Goal: Task Accomplishment & Management: Manage account settings

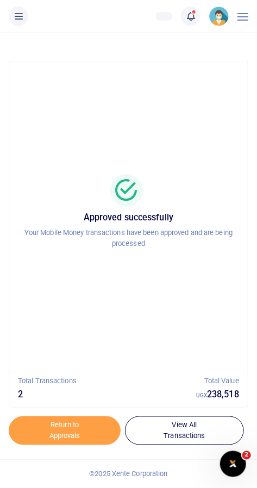
click at [196, 16] on span at bounding box center [196, 16] width 0 height 0
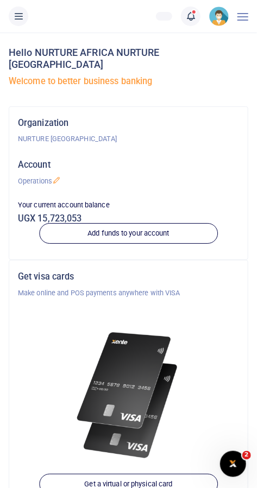
click at [196, 16] on span at bounding box center [196, 16] width 0 height 0
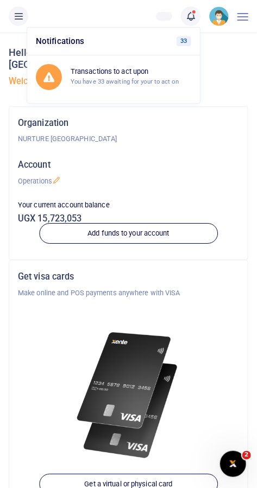
click at [196, 16] on span at bounding box center [196, 16] width 0 height 0
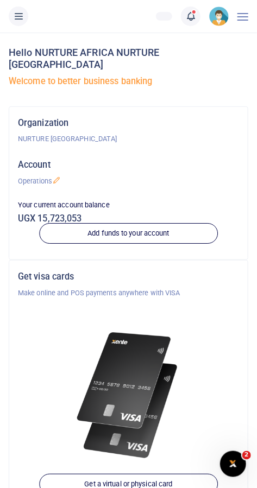
click at [196, 18] on link at bounding box center [191, 17] width 20 height 20
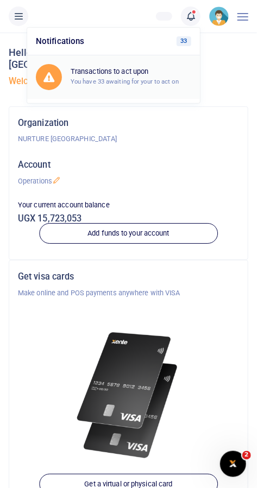
click at [127, 79] on small "You have 33 awaiting for your to act on" at bounding box center [125, 82] width 108 height 8
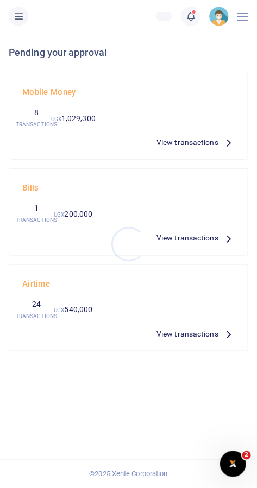
click at [208, 148] on div at bounding box center [128, 244] width 257 height 488
click at [217, 140] on span "View transactions" at bounding box center [187, 142] width 62 height 12
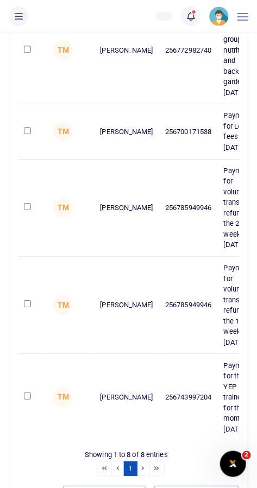
scroll to position [522, 0]
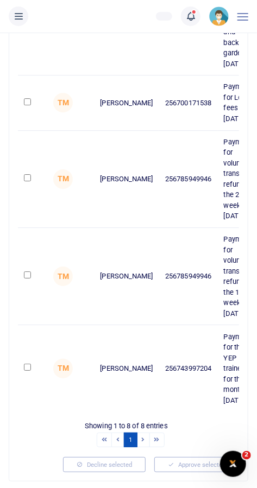
click at [27, 371] on input "checkbox" at bounding box center [27, 367] width 7 height 7
checkbox input "true"
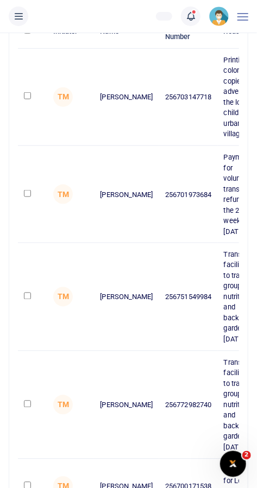
scroll to position [0, 0]
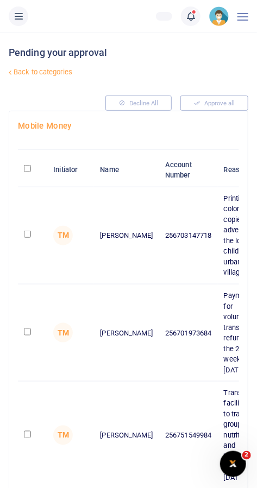
click at [26, 169] on input "\a \a : activate to sort column descending" at bounding box center [27, 168] width 7 height 7
checkbox input "true"
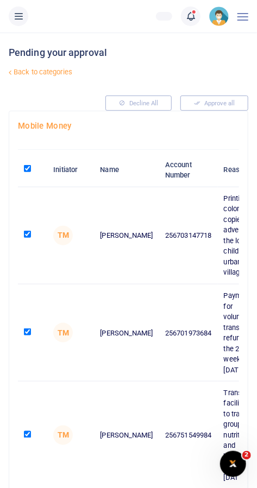
checkbox input "true"
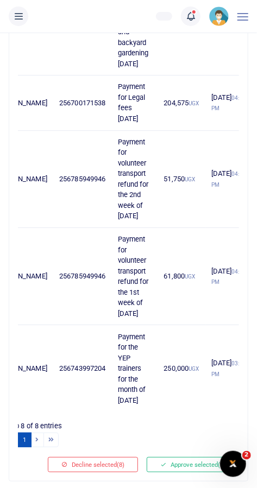
scroll to position [0, 104]
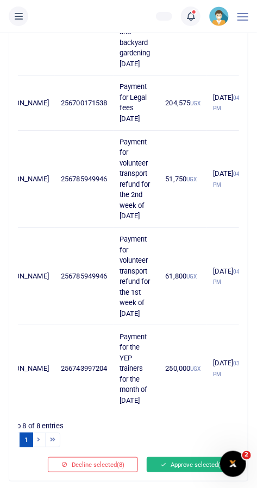
click at [198, 471] on button "Approve selected (8)" at bounding box center [193, 464] width 92 height 15
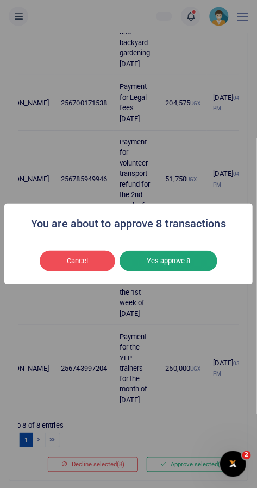
click at [191, 271] on button "Yes approve 8" at bounding box center [168, 261] width 98 height 21
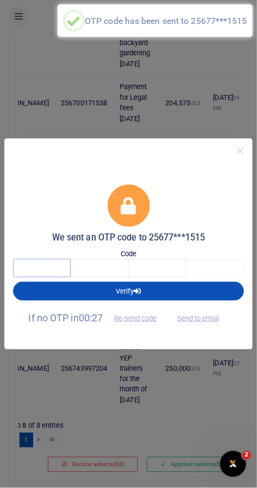
click at [42, 277] on input "text" at bounding box center [42, 268] width 58 height 18
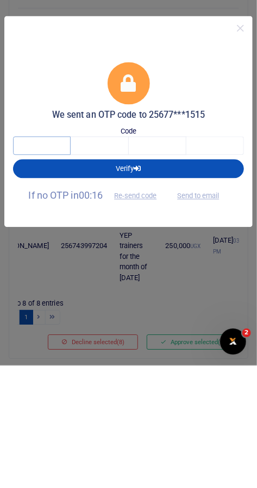
scroll to position [522, 0]
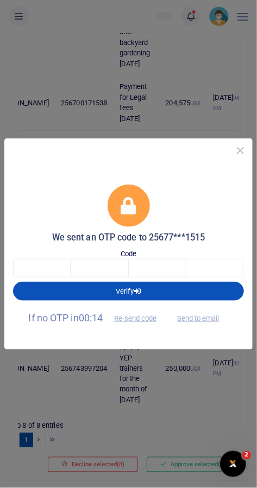
click at [241, 155] on button "Close" at bounding box center [240, 151] width 16 height 16
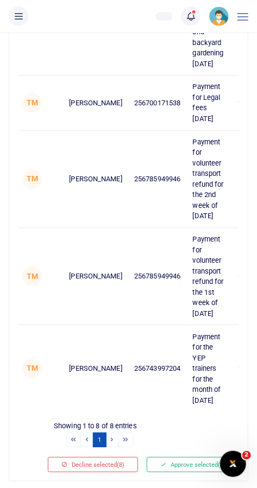
scroll to position [0, 0]
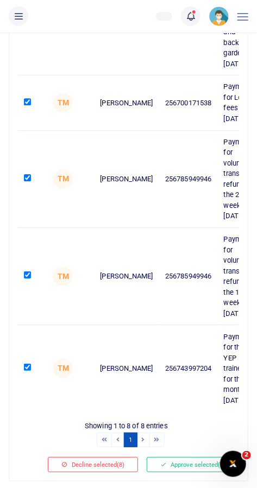
click at [28, 105] on input "checkbox" at bounding box center [27, 101] width 7 height 7
checkbox input "false"
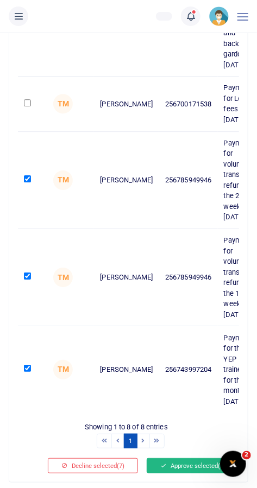
click at [186, 470] on button "Approve selected (7)" at bounding box center [193, 465] width 92 height 15
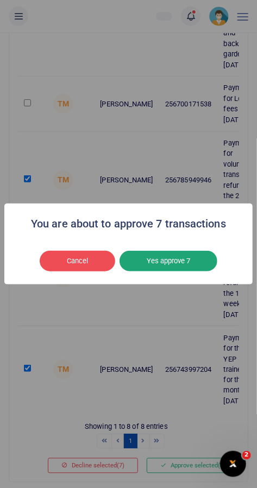
click at [188, 271] on button "Yes approve 7" at bounding box center [168, 261] width 98 height 21
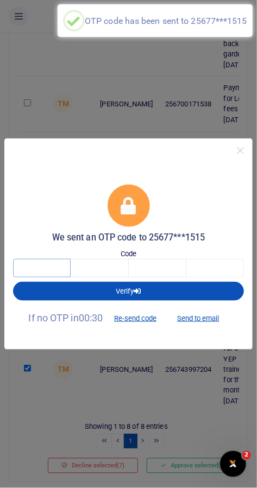
click at [52, 268] on input "text" at bounding box center [42, 268] width 58 height 18
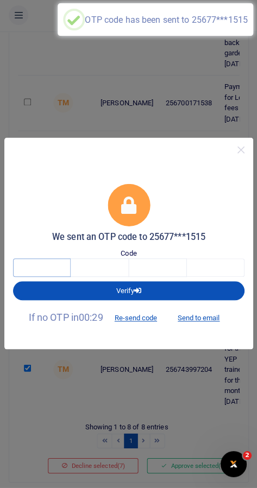
scroll to position [521, 0]
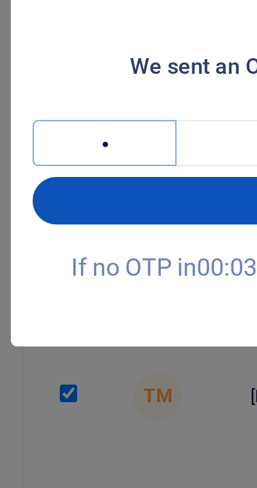
type input "9"
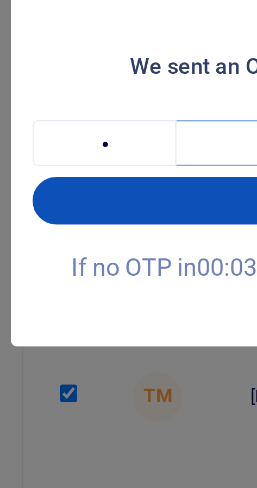
type input "2"
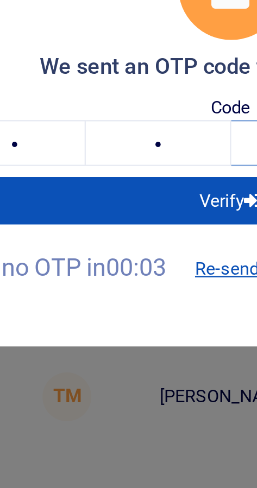
type input "2"
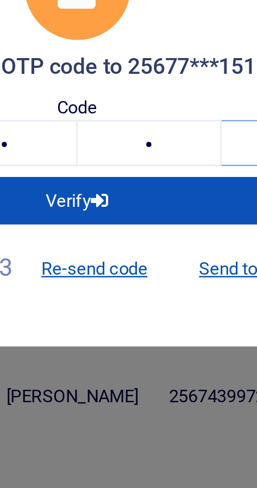
type input "2"
